Goal: Entertainment & Leisure: Consume media (video, audio)

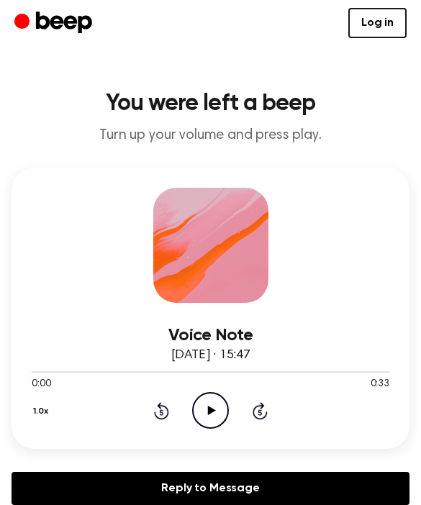
click at [225, 404] on icon "Play Audio" at bounding box center [210, 410] width 37 height 37
click at [265, 415] on icon at bounding box center [259, 410] width 15 height 17
click at [191, 289] on div at bounding box center [210, 245] width 115 height 115
click at [256, 407] on icon at bounding box center [259, 410] width 15 height 17
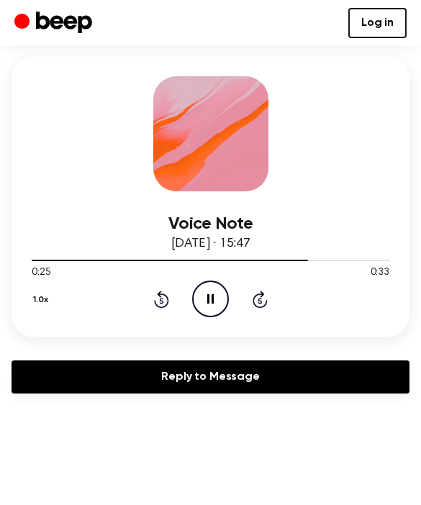
scroll to position [112, 0]
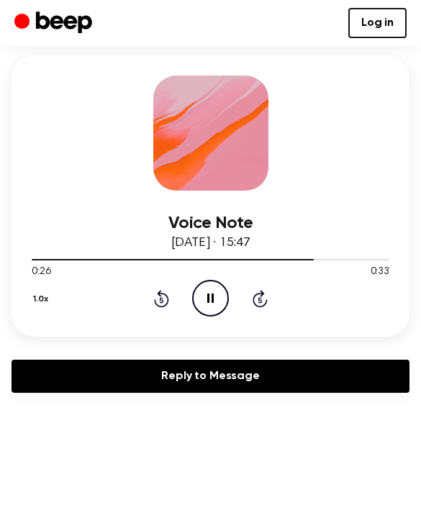
click at [160, 310] on div "1.0x Rewind 5 seconds Pause Audio Skip 5 seconds" at bounding box center [210, 298] width 357 height 37
click at [154, 298] on icon "Rewind 5 seconds" at bounding box center [161, 298] width 16 height 19
click at [34, 303] on button "1.0x" at bounding box center [43, 299] width 22 height 24
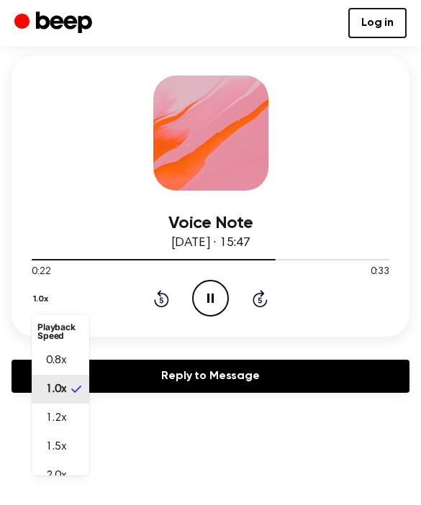
click at [64, 364] on span "0.8x" at bounding box center [56, 360] width 20 height 17
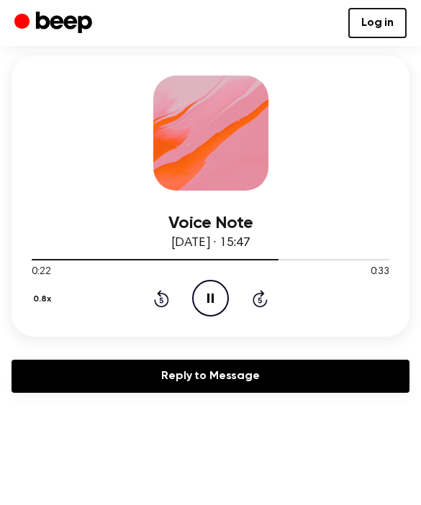
click at [225, 303] on icon "Pause Audio" at bounding box center [210, 298] width 37 height 37
click at [199, 295] on icon "Play Audio" at bounding box center [210, 298] width 37 height 37
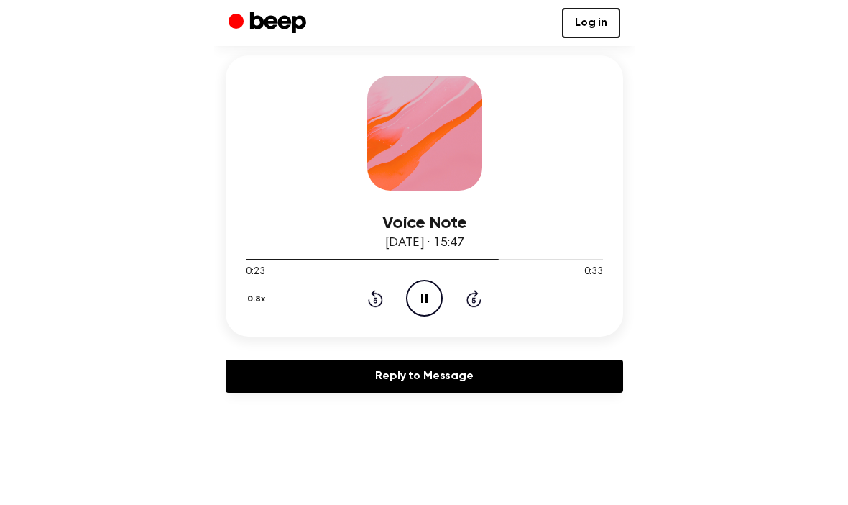
scroll to position [38, 0]
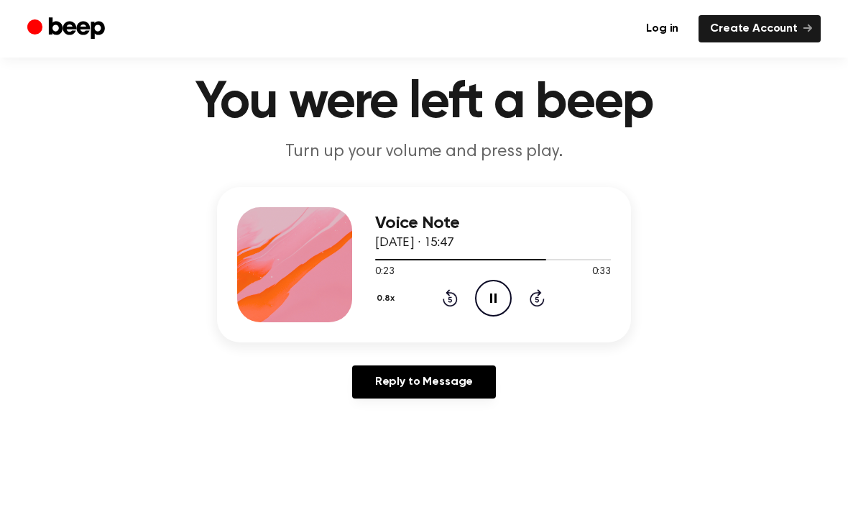
click at [420, 301] on icon at bounding box center [493, 297] width 6 height 9
click at [420, 303] on icon "Play Audio" at bounding box center [493, 298] width 37 height 37
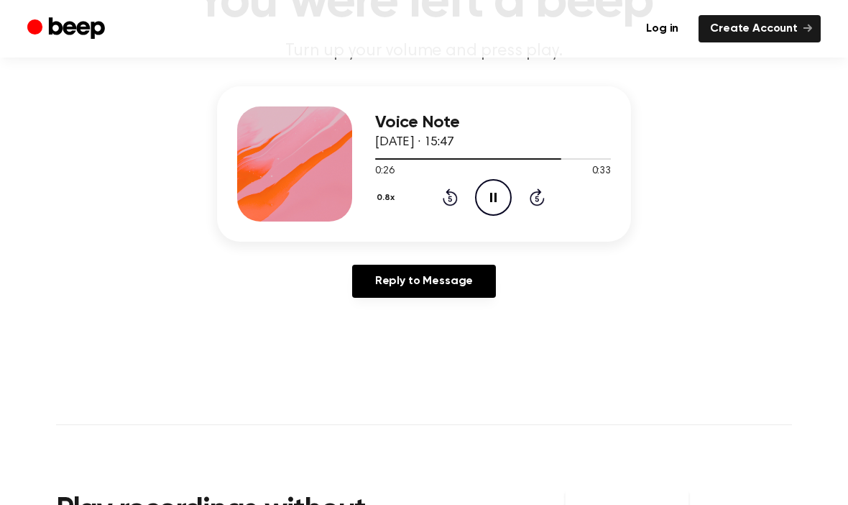
scroll to position [139, 0]
click at [420, 195] on icon "Pause Audio" at bounding box center [493, 196] width 37 height 37
click at [420, 199] on icon "Play Audio" at bounding box center [493, 196] width 37 height 37
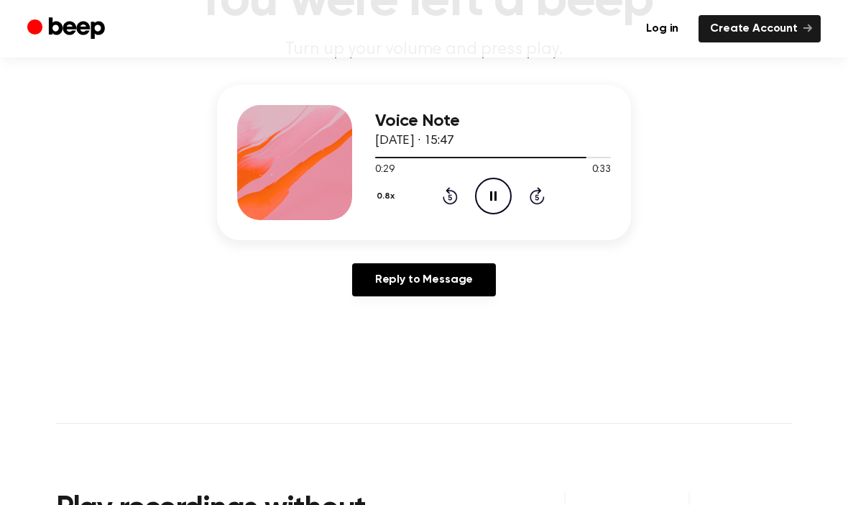
scroll to position [139, 0]
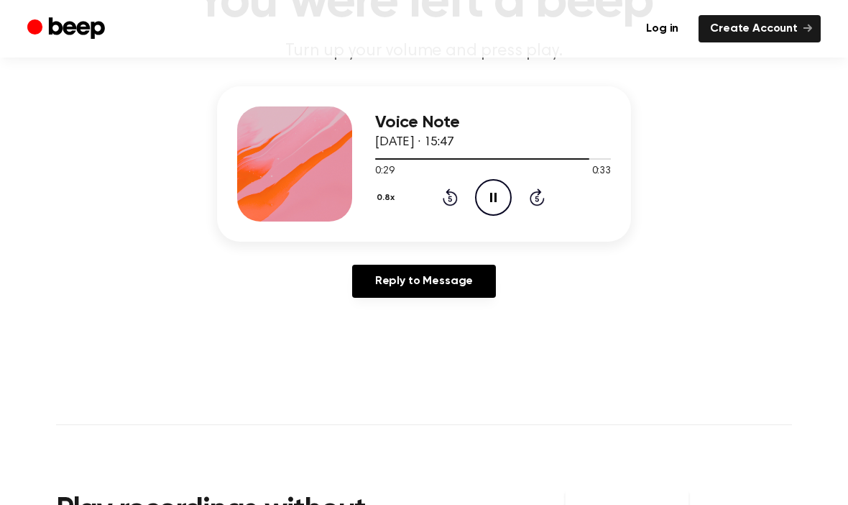
click at [420, 197] on div "0.8x Rewind 5 seconds Pause Audio Skip 5 seconds" at bounding box center [493, 197] width 236 height 37
click at [420, 211] on div "0.8x Rewind 5 seconds Pause Audio Skip 5 seconds" at bounding box center [493, 197] width 236 height 37
click at [420, 203] on icon "Rewind 5 seconds" at bounding box center [450, 197] width 16 height 19
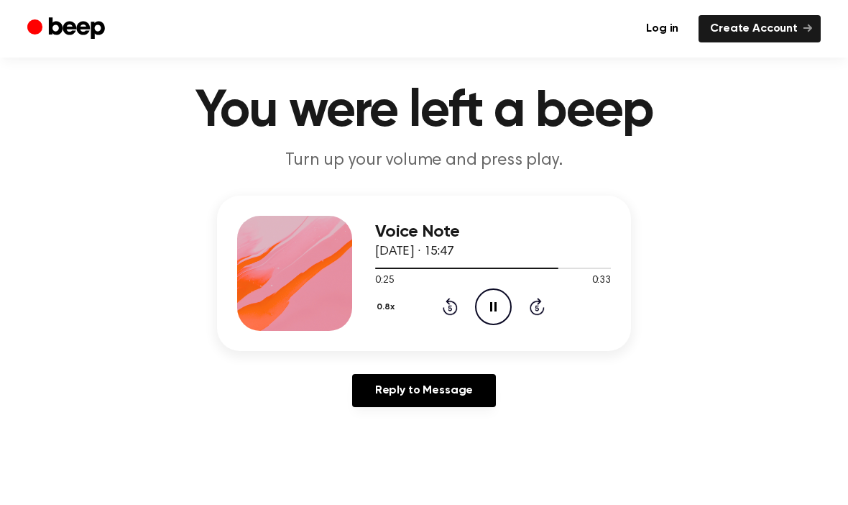
scroll to position [35, 0]
